Goal: Entertainment & Leisure: Browse casually

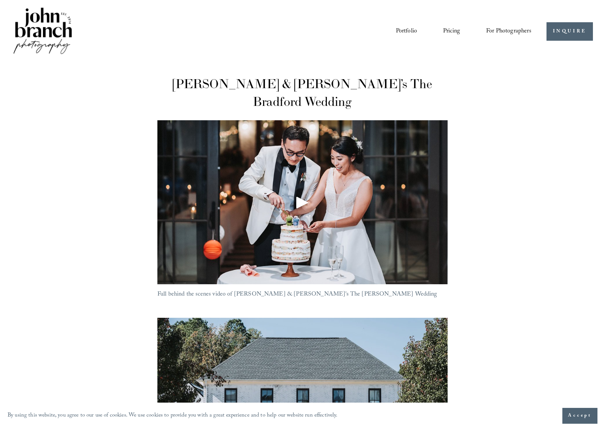
click at [58, 35] on img at bounding box center [42, 31] width 61 height 51
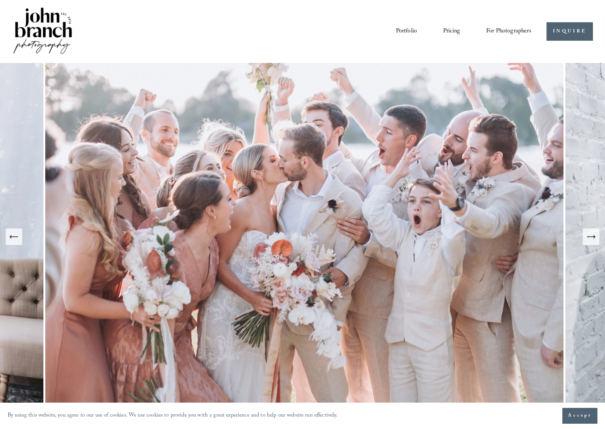
click at [405, 30] on link "Portfolio" at bounding box center [406, 31] width 21 height 13
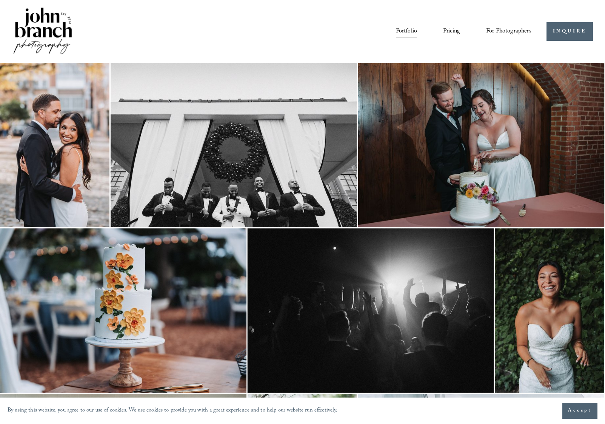
click at [190, 133] on img at bounding box center [234, 145] width 246 height 164
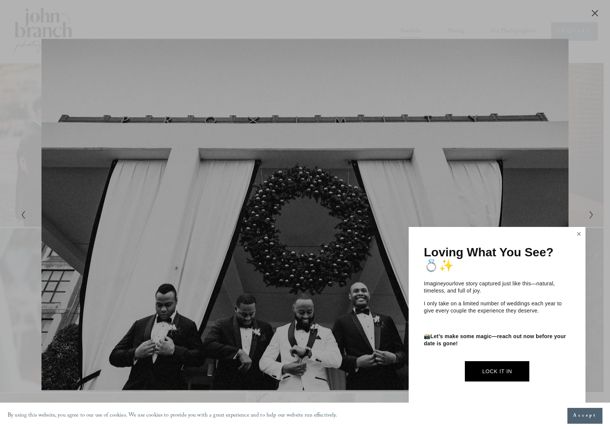
click at [579, 233] on link "Close" at bounding box center [579, 234] width 11 height 12
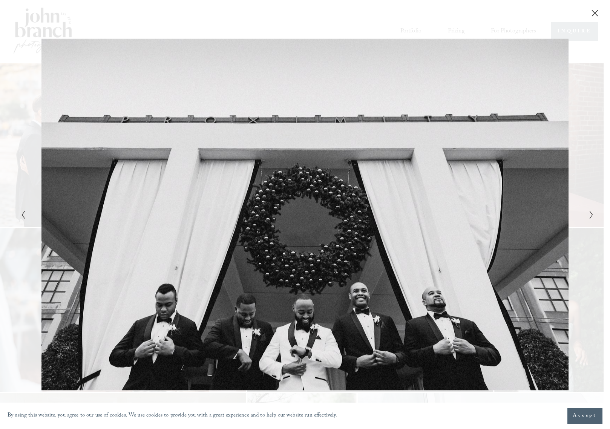
click at [596, 12] on icon "Close" at bounding box center [595, 13] width 8 height 8
